Goal: Communication & Community: Connect with others

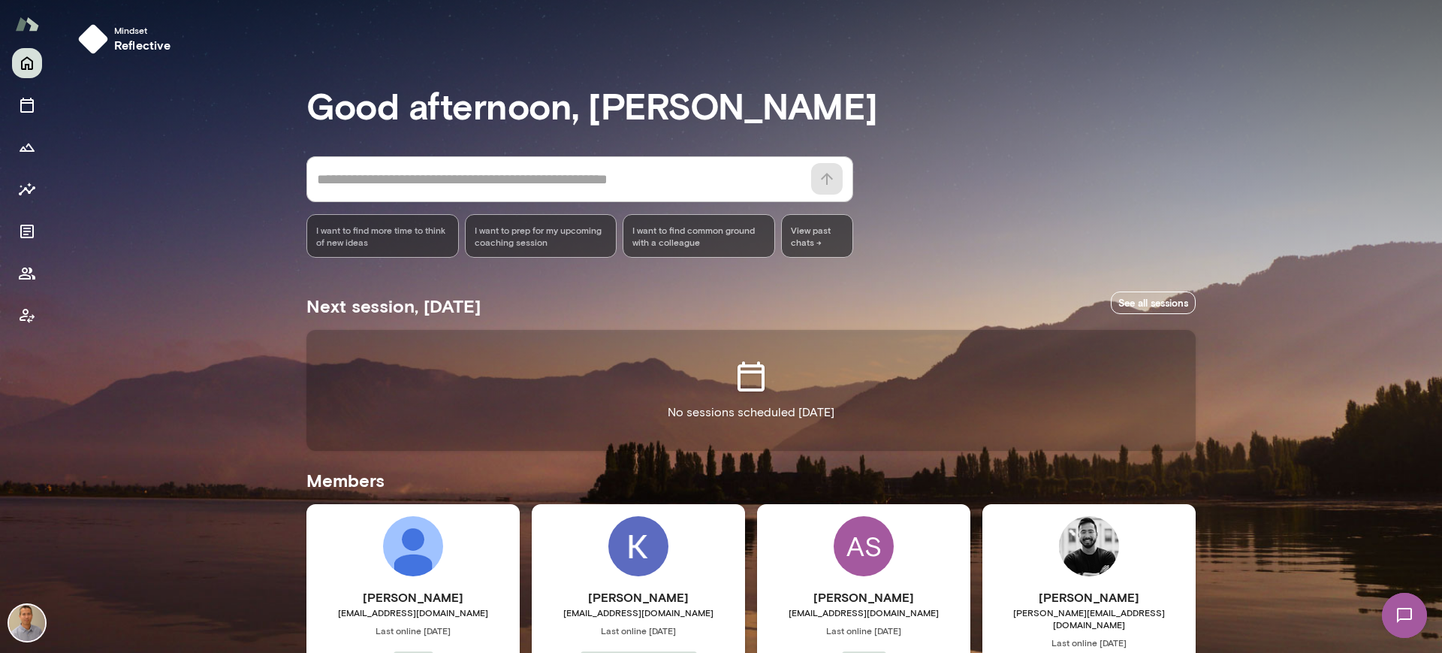
click at [1320, 458] on div "Mindset reflective Good afternoon, [PERSON_NAME] * ​ ​ I want to find more time…" at bounding box center [748, 548] width 1388 height 1097
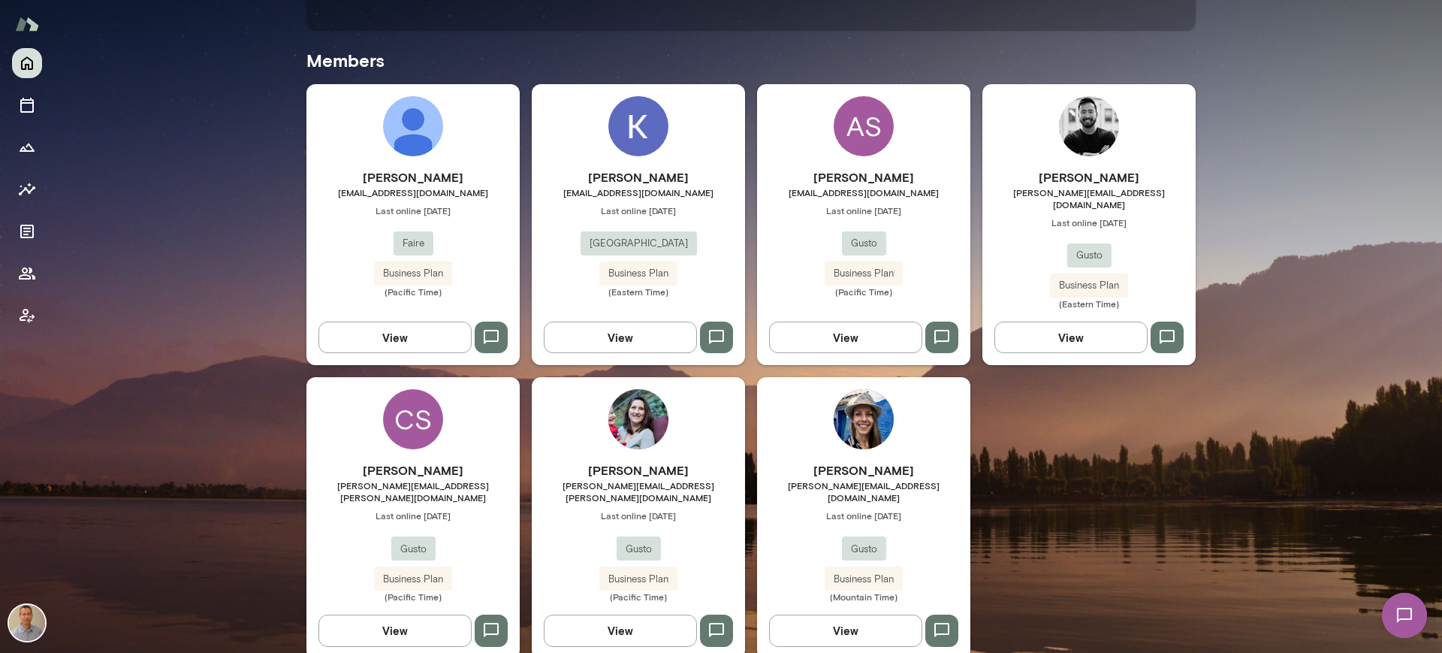
click at [443, 483] on div "[PERSON_NAME] [PERSON_NAME][EMAIL_ADDRESS][PERSON_NAME][DOMAIN_NAME] Last onlin…" at bounding box center [412, 531] width 213 height 141
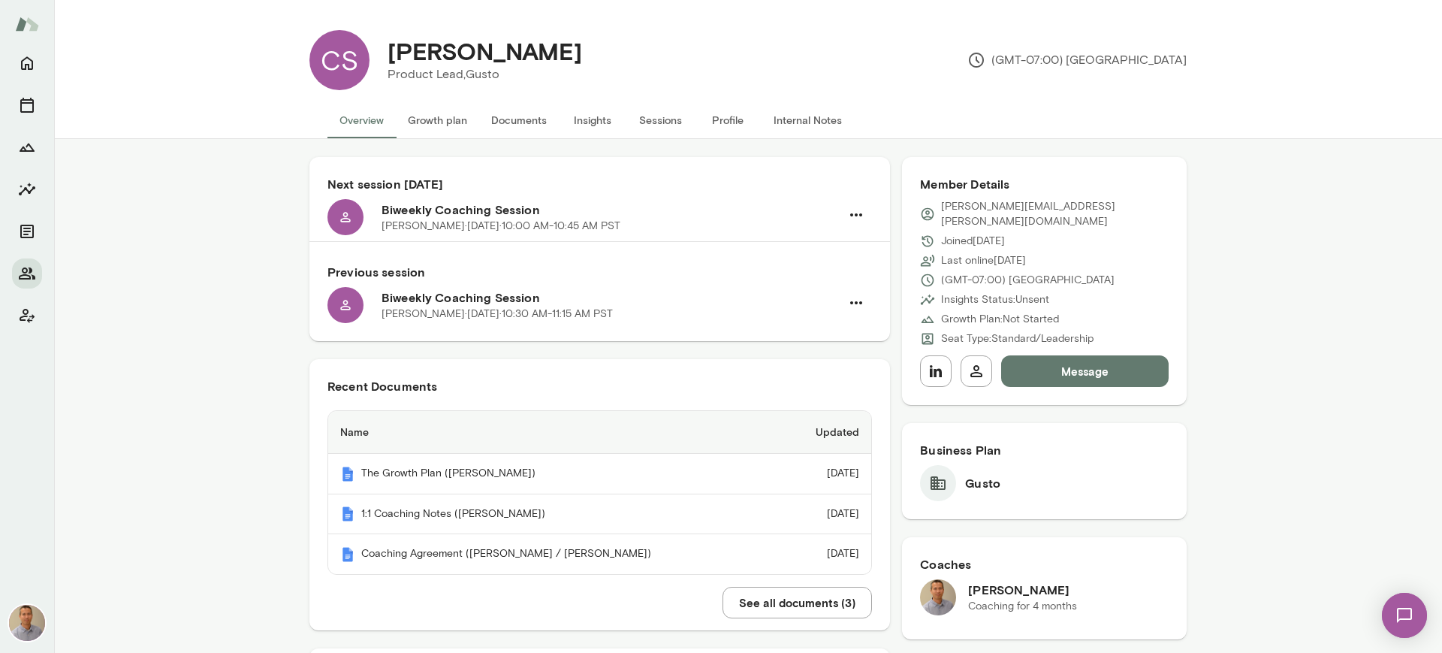
click at [663, 122] on button "Sessions" at bounding box center [660, 120] width 68 height 36
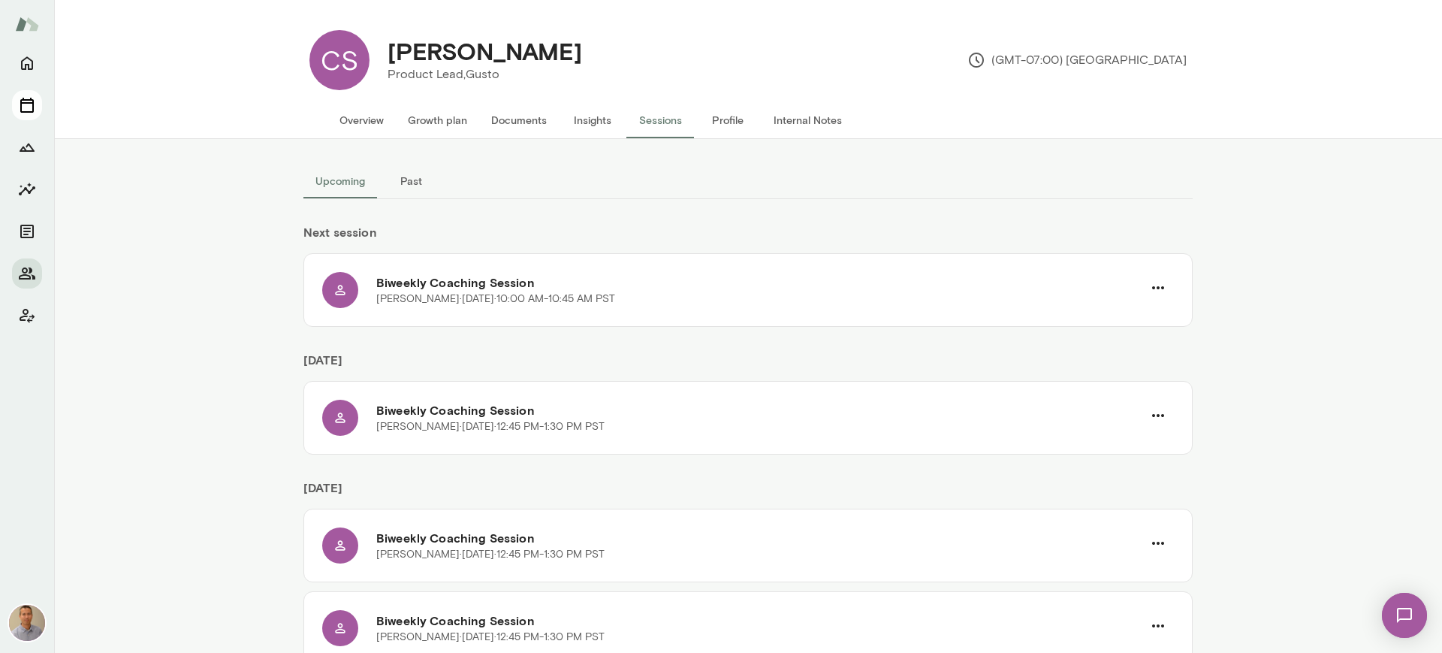
click at [24, 105] on icon "Sessions" at bounding box center [27, 105] width 18 height 18
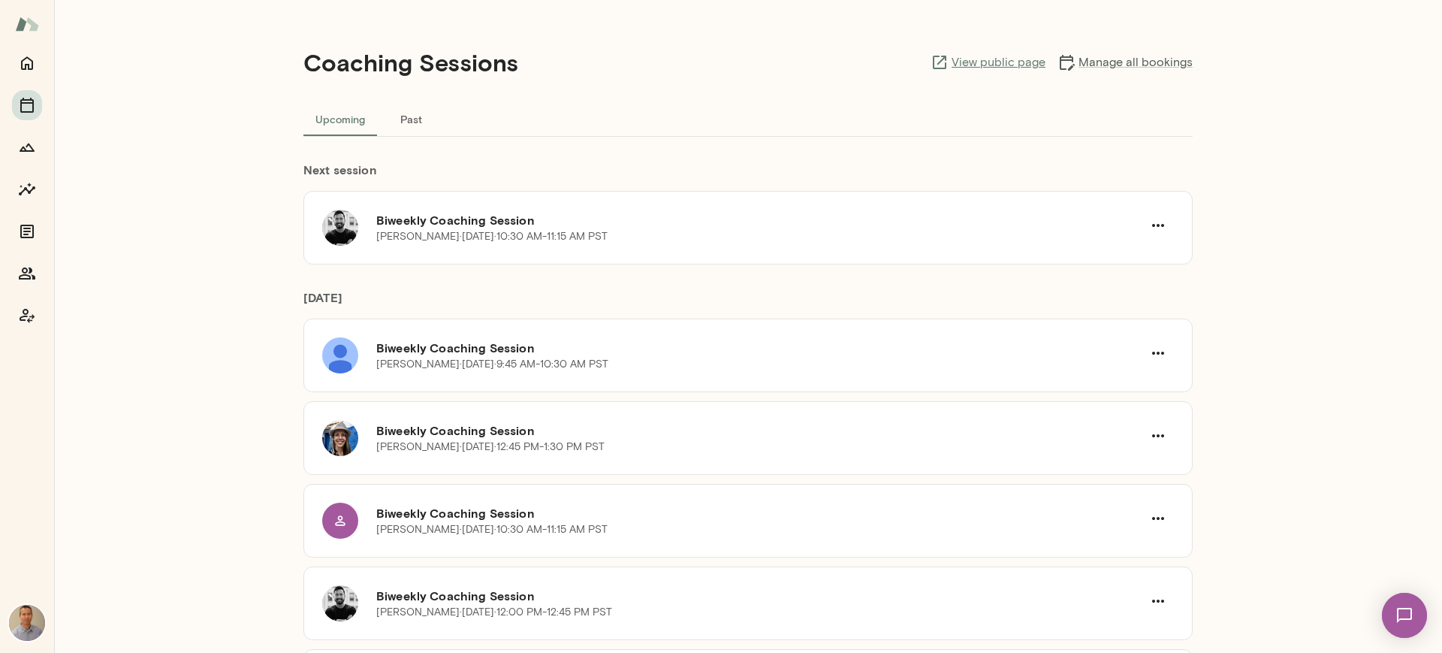
click at [1013, 62] on link "View public page" at bounding box center [988, 62] width 115 height 18
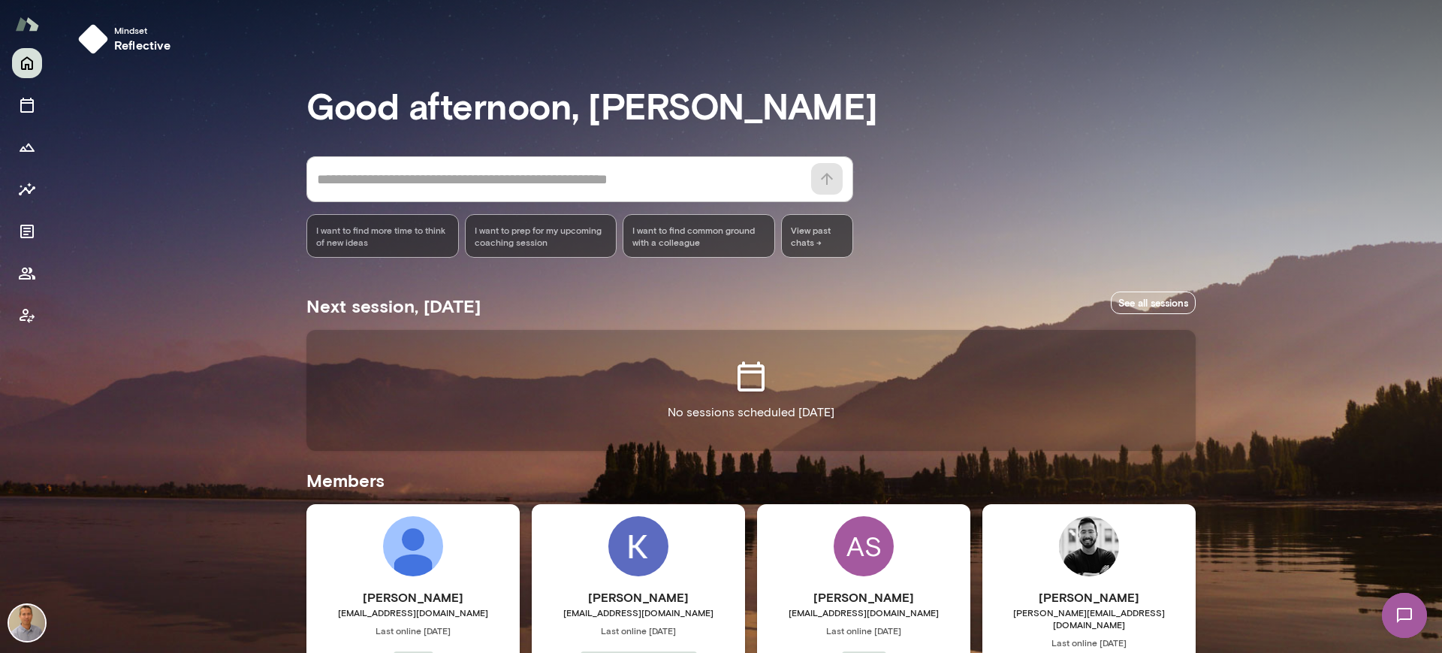
click at [719, 530] on div "Kevin Rippon krippon@junipersquare.com Last online August 25 Juniper Square Bus…" at bounding box center [638, 644] width 213 height 281
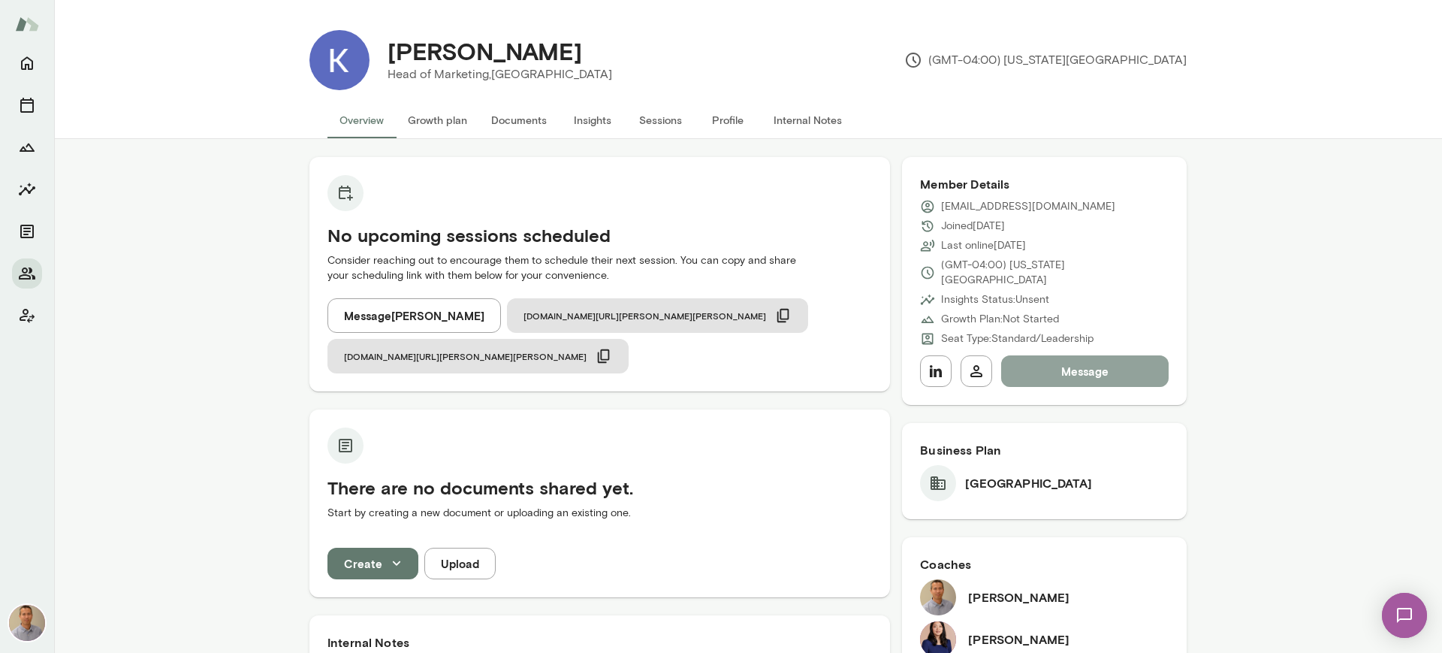
click at [1118, 355] on button "Message" at bounding box center [1085, 371] width 168 height 32
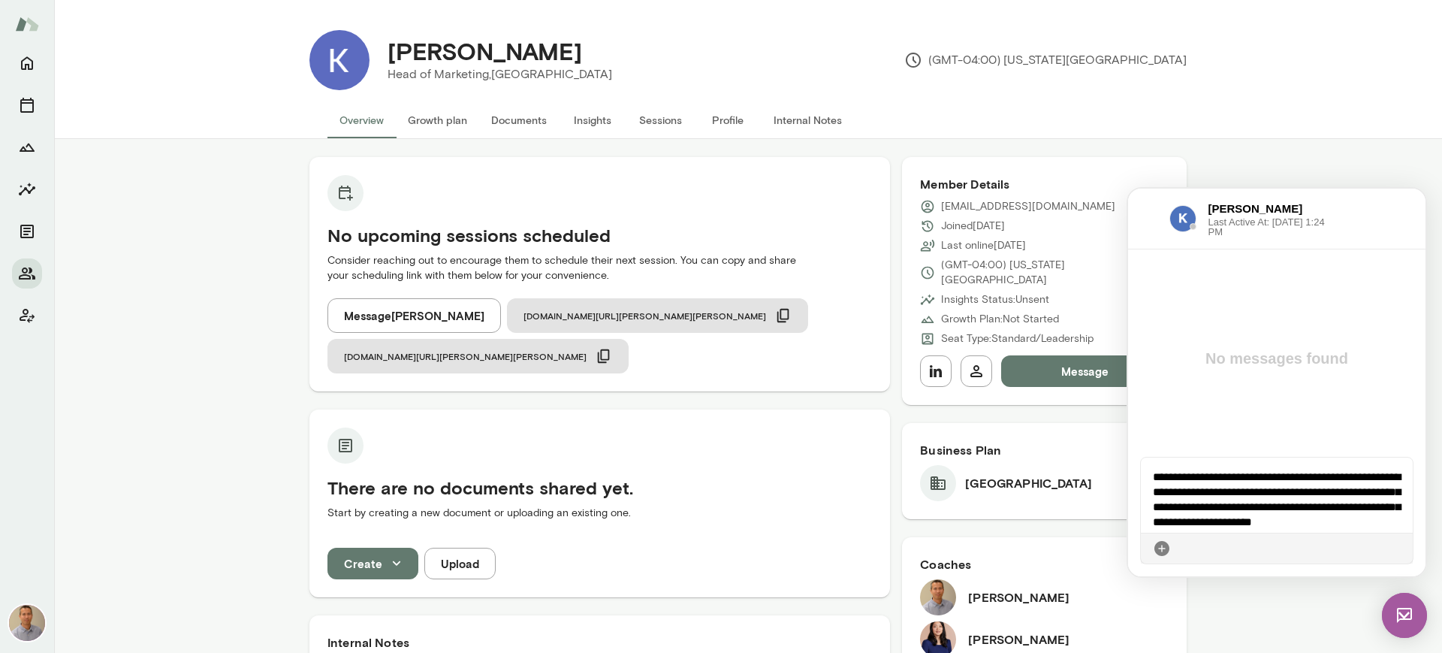
scroll to position [11, 0]
click at [1342, 514] on div "**********" at bounding box center [1277, 494] width 272 height 75
